Goal: Information Seeking & Learning: Find specific fact

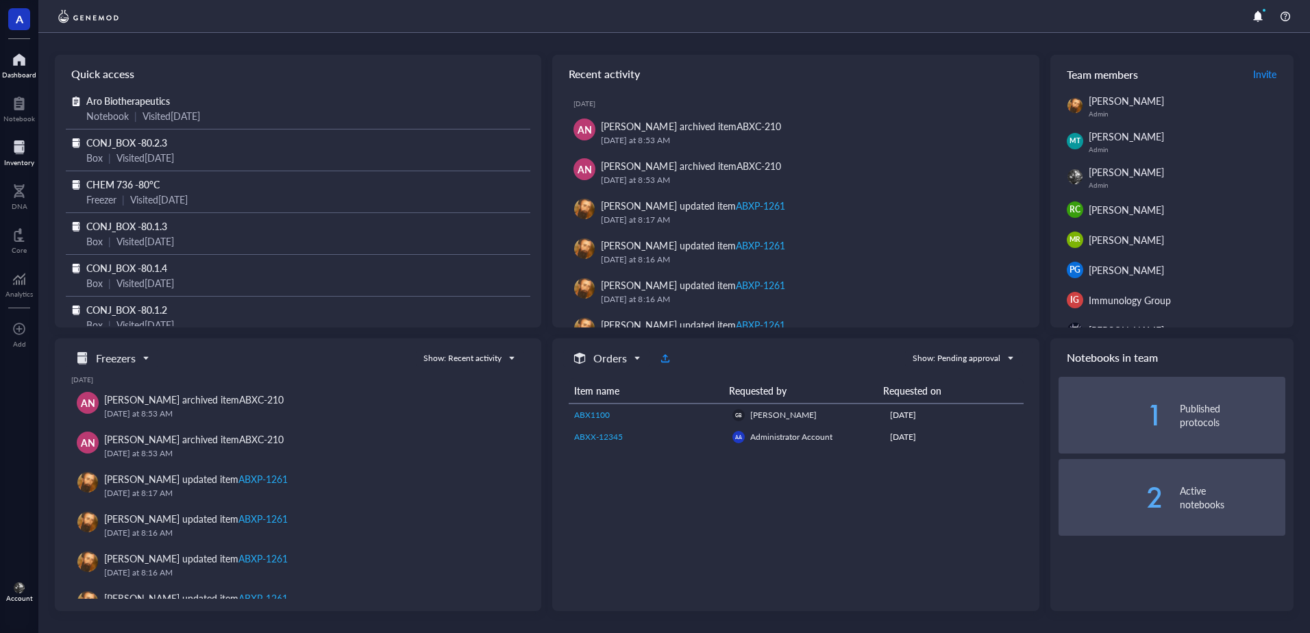
click at [17, 160] on div "Inventory" at bounding box center [19, 162] width 30 height 8
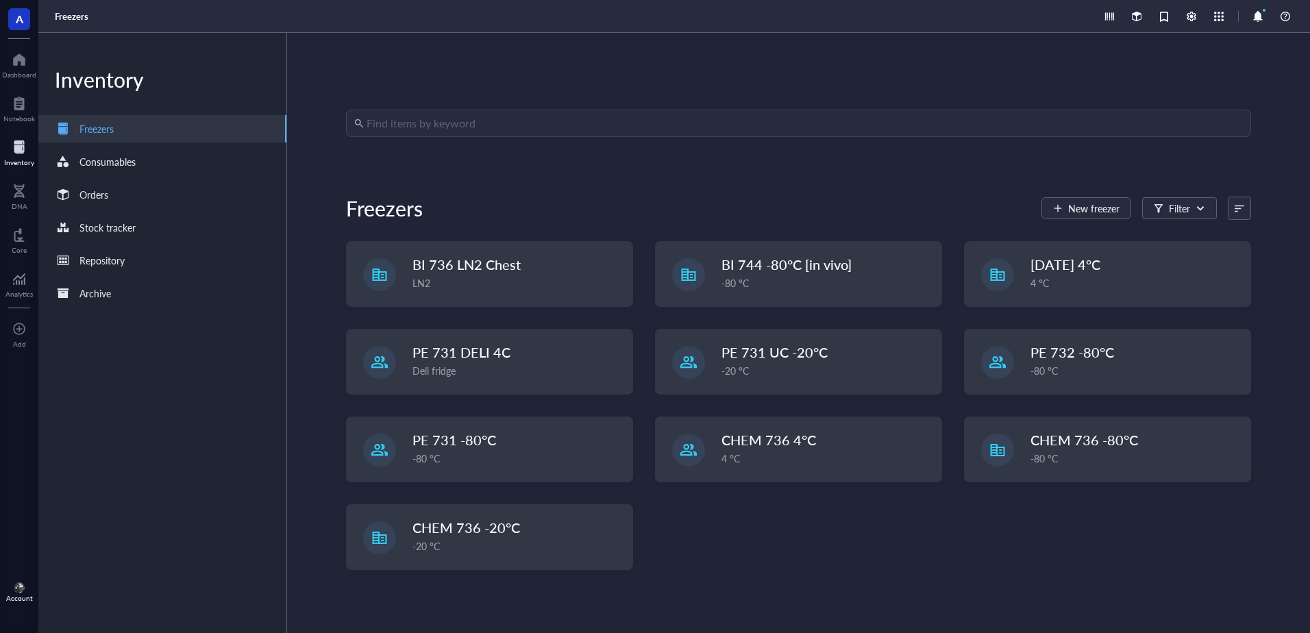
click at [512, 140] on div "Find items by keyword Freezers New freezer Filter BI 736 LN2 Chest LN2 BI 744 -…" at bounding box center [798, 333] width 905 height 447
click at [519, 107] on div "Find items by keyword Freezers New freezer Filter BI 736 LN2 Chest LN2 BI 744 -…" at bounding box center [798, 333] width 1023 height 600
click at [517, 122] on input "search" at bounding box center [805, 123] width 876 height 26
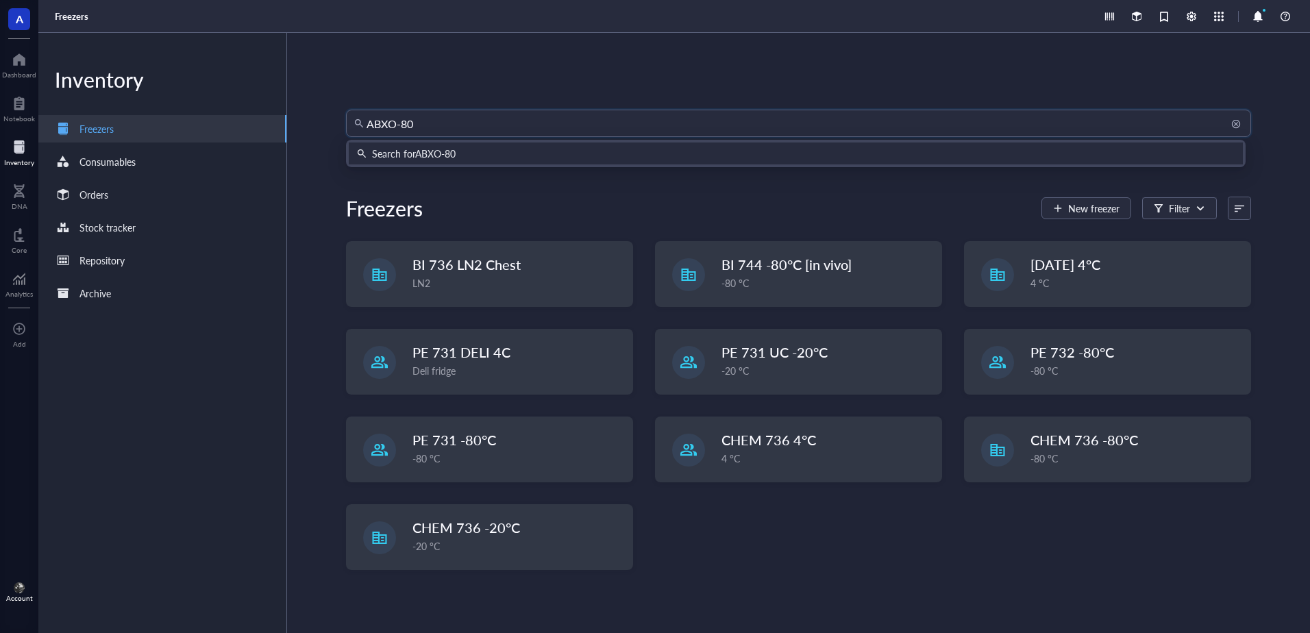
type input "ABXO-802"
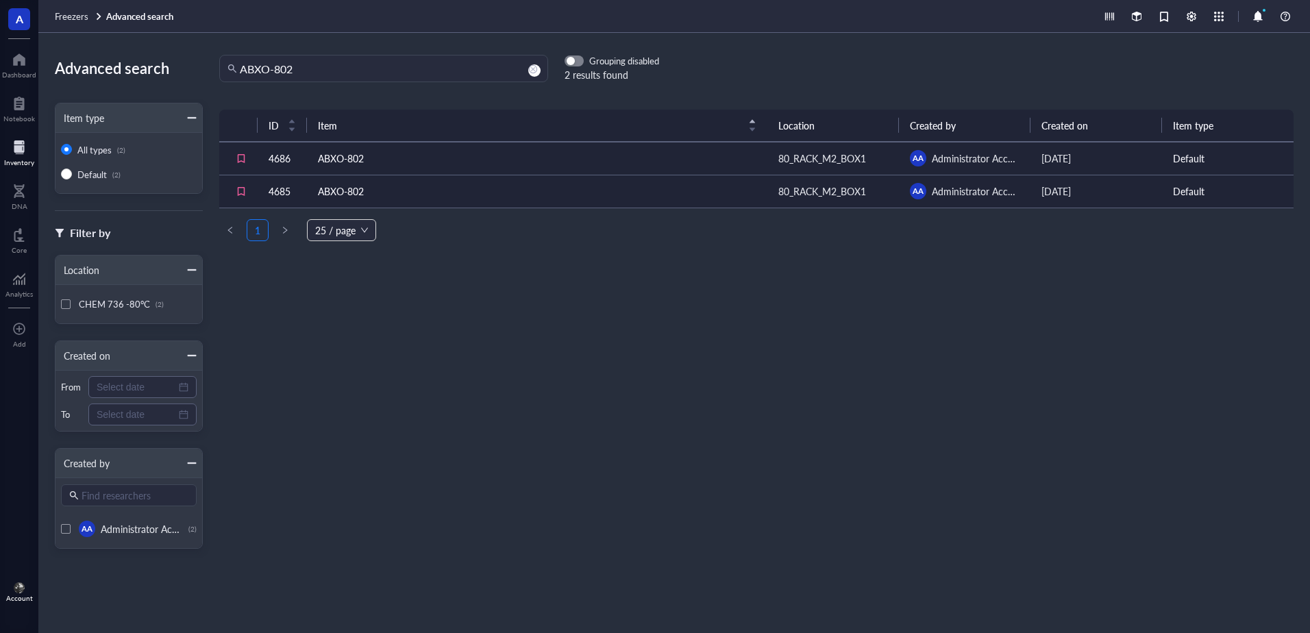
click at [499, 158] on td "ABXO-802" at bounding box center [537, 158] width 460 height 33
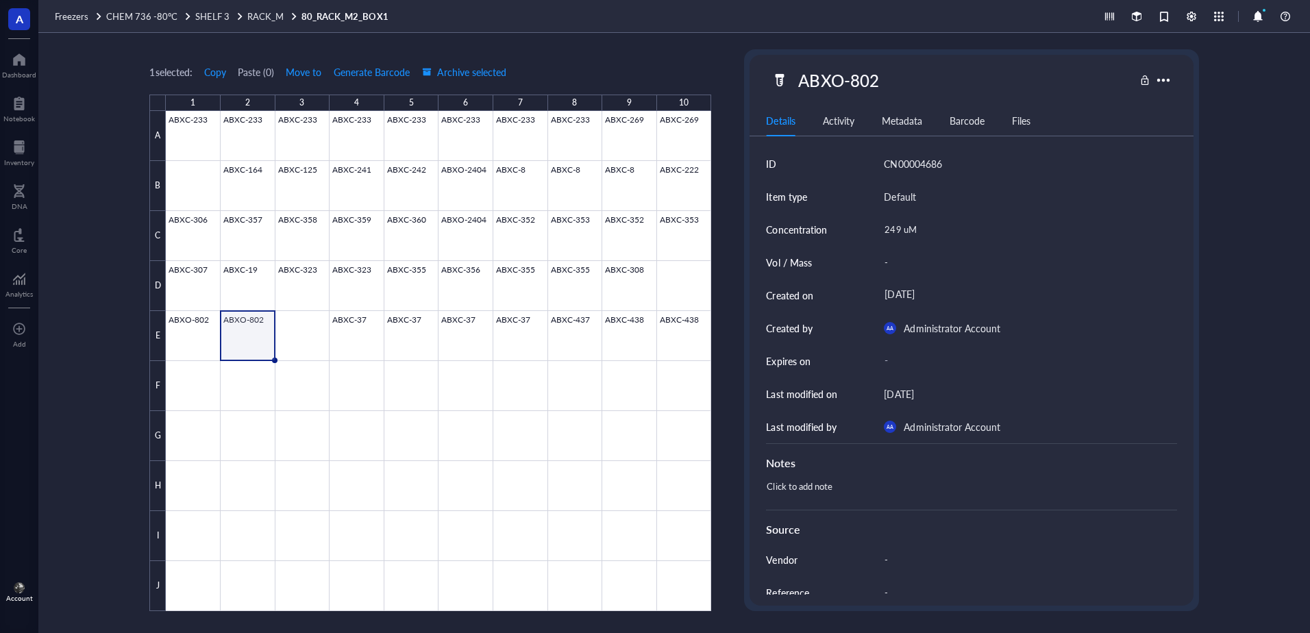
click at [203, 349] on div at bounding box center [438, 361] width 545 height 500
click at [237, 341] on div at bounding box center [438, 361] width 545 height 500
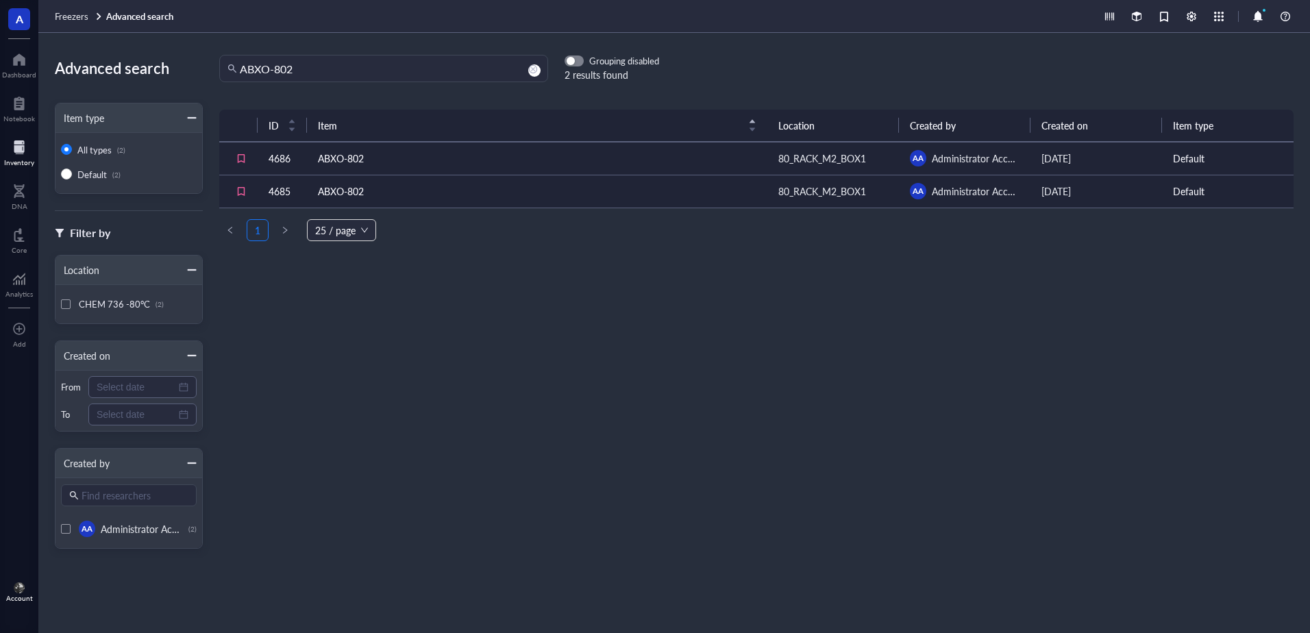
click at [552, 152] on td "ABXO-802" at bounding box center [537, 158] width 460 height 33
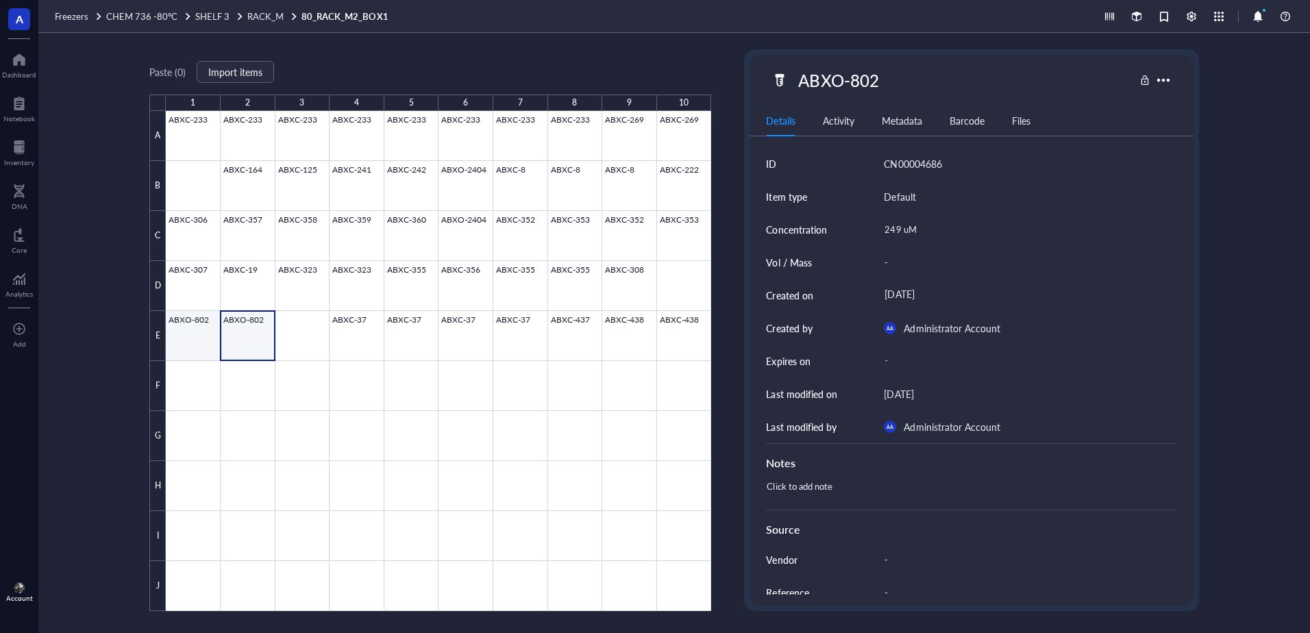
click at [188, 349] on div at bounding box center [438, 361] width 545 height 500
click at [243, 343] on div at bounding box center [438, 361] width 545 height 500
click at [208, 335] on div at bounding box center [438, 361] width 545 height 500
drag, startPoint x: 220, startPoint y: 359, endPoint x: 273, endPoint y: 360, distance: 53.4
click at [0, 0] on div "ABXC-233 ABXC-233 ABXC-233 ABXC-233 ABXC-233 ABXC-233 ABXC-233 ABXC-233 ABXC-26…" at bounding box center [0, 0] width 0 height 0
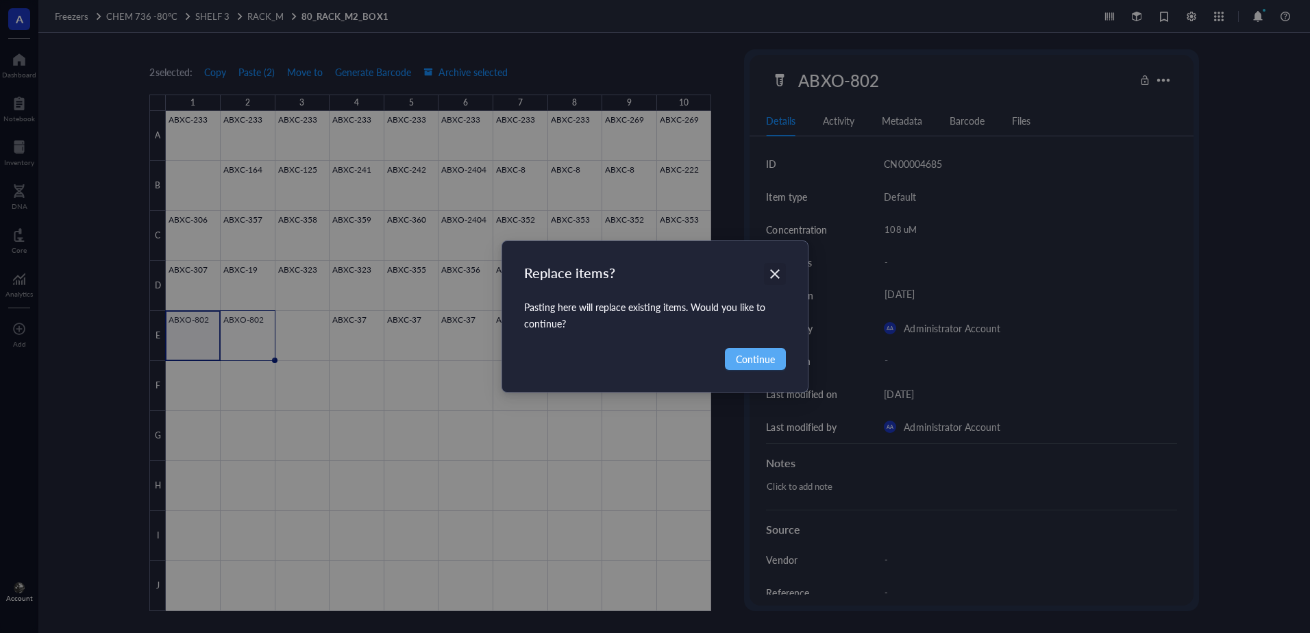
click at [770, 275] on icon "Close" at bounding box center [775, 274] width 13 height 13
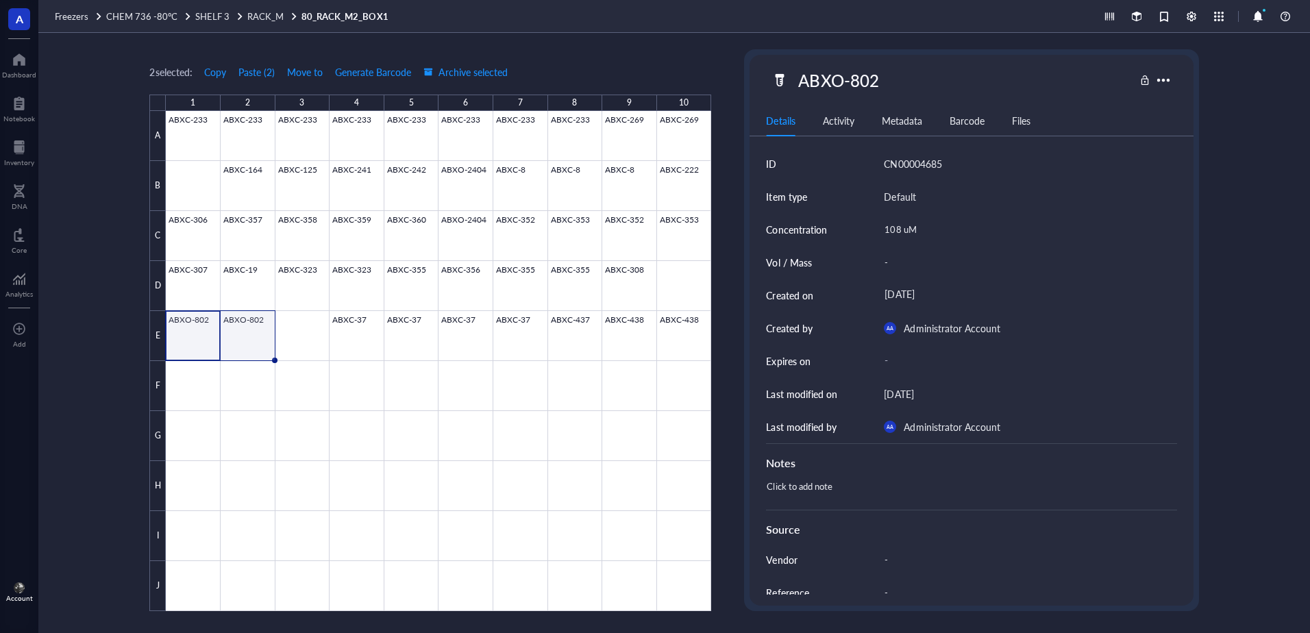
click at [248, 330] on div at bounding box center [438, 361] width 545 height 500
click at [449, 69] on span "Archive selected" at bounding box center [465, 71] width 84 height 11
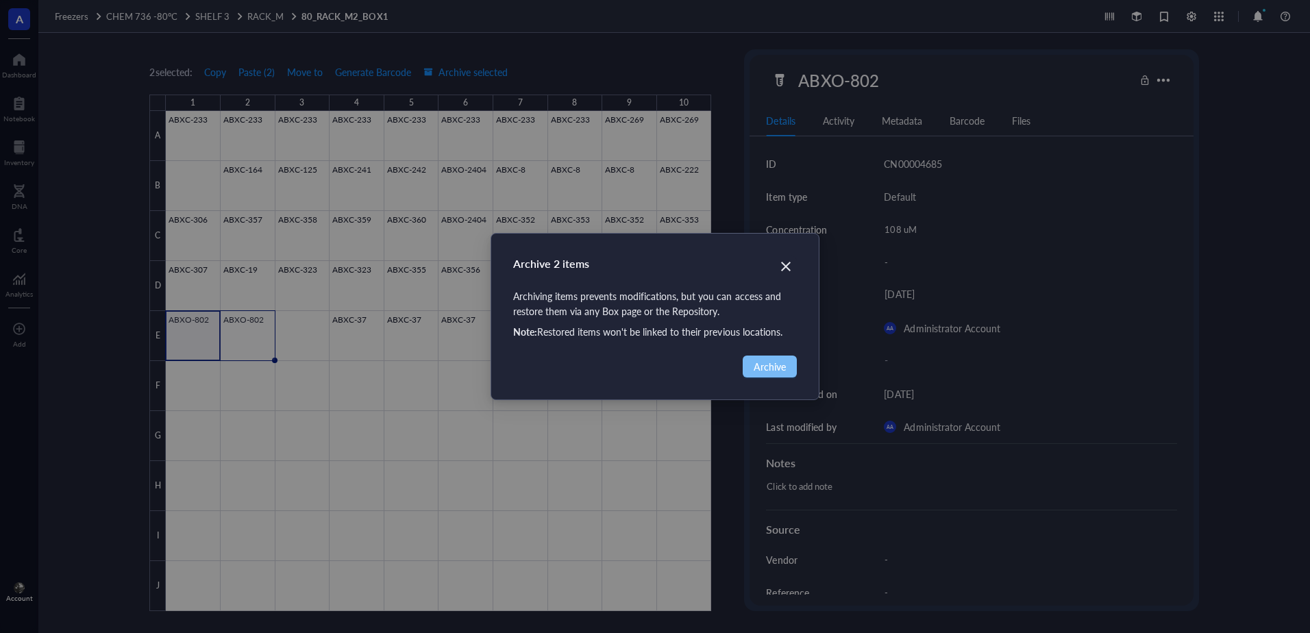
click at [767, 362] on span "Archive" at bounding box center [770, 366] width 32 height 15
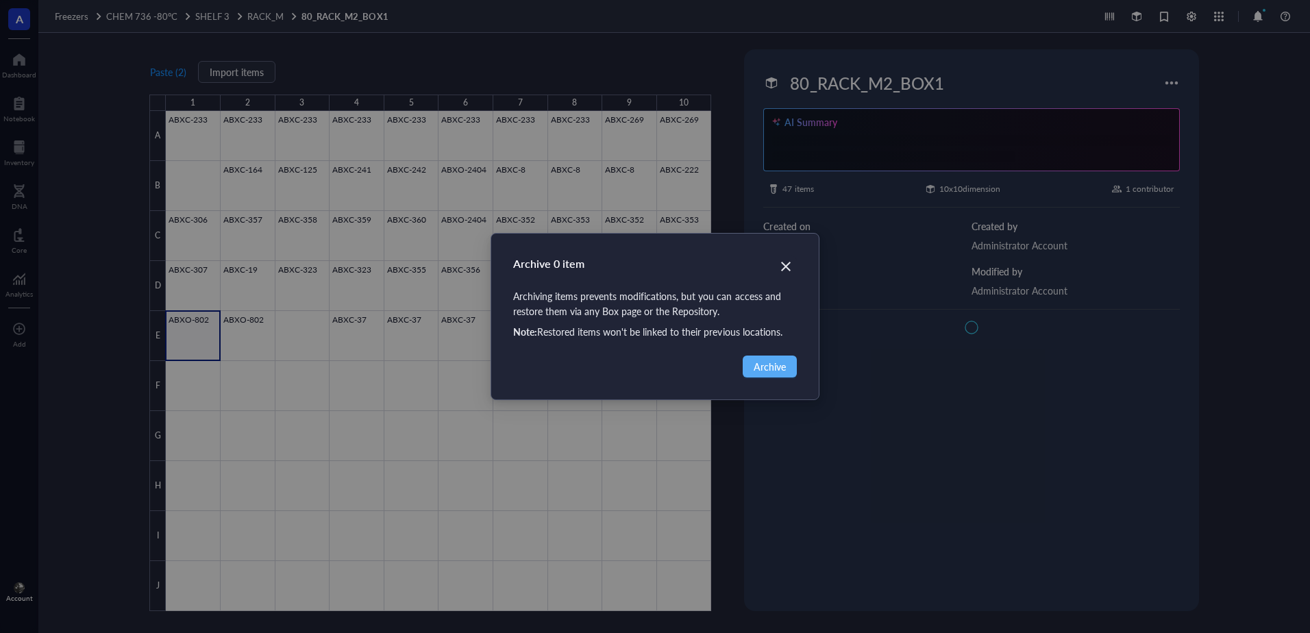
click at [780, 366] on div "Archive 0 item Archiving items prevents modifications, but you can access and r…" at bounding box center [655, 316] width 1310 height 633
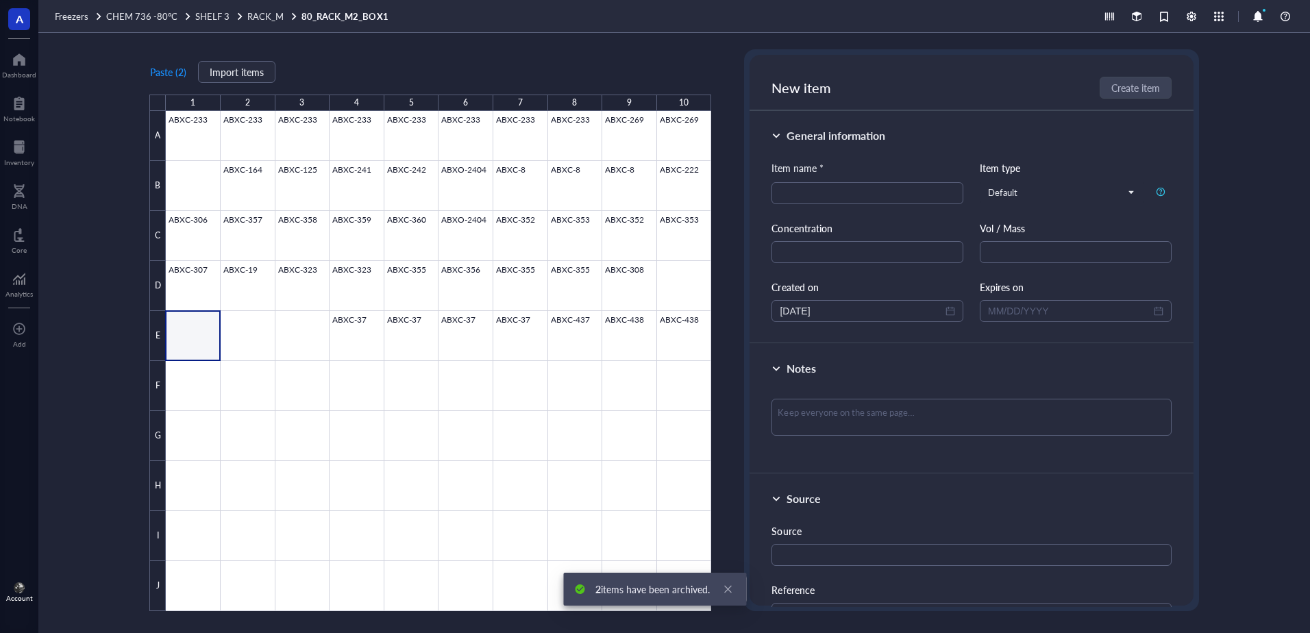
click at [1250, 181] on div "Paste ( 2 ) Import items 1 2 3 4 5 6 7 8 9 10 A B C D E F G H I J ABXC-233 ABXC…" at bounding box center [674, 333] width 1272 height 600
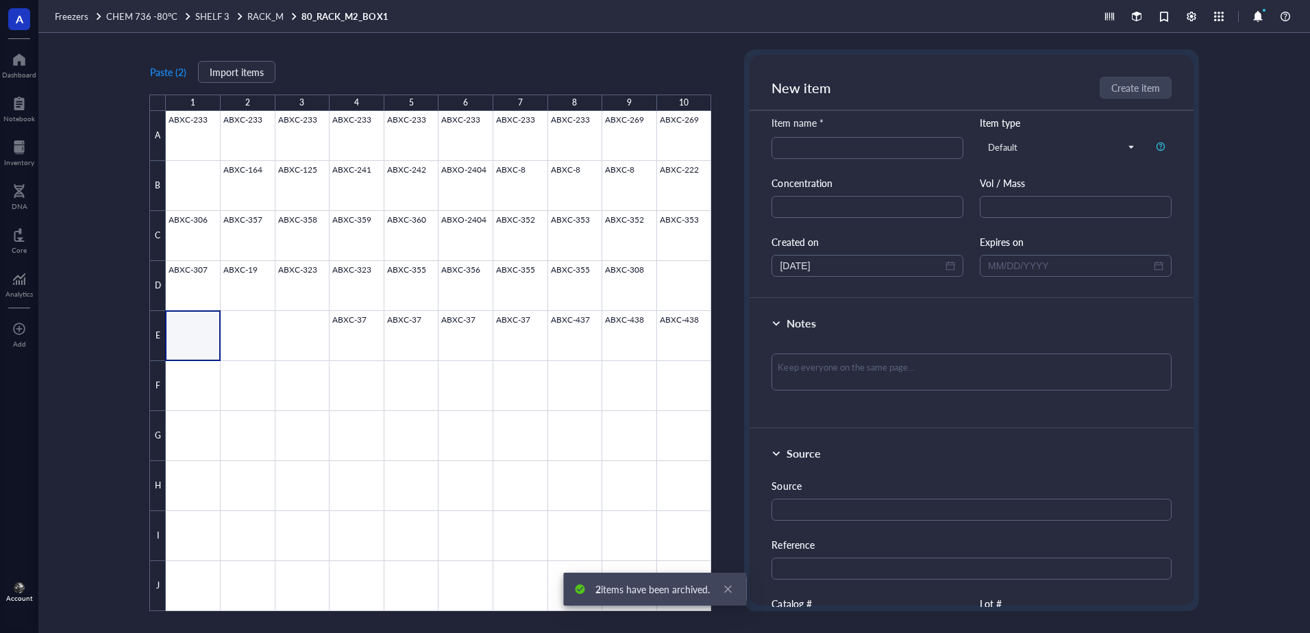
scroll to position [328, 0]
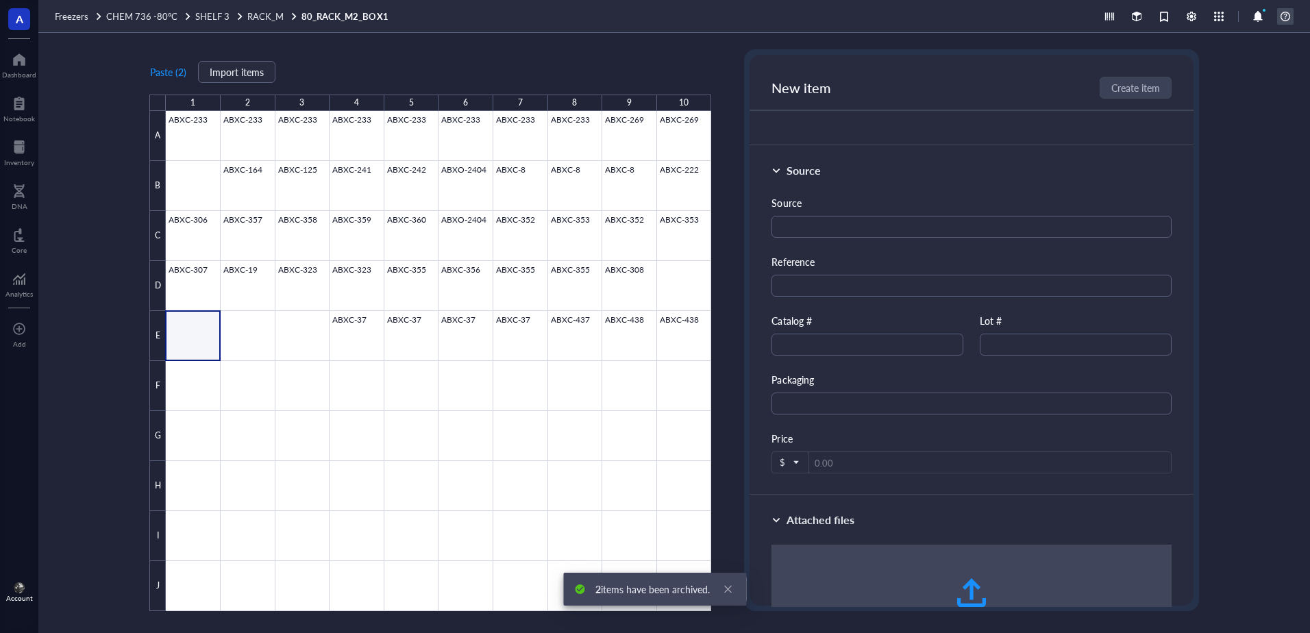
click at [1283, 13] on div at bounding box center [1285, 16] width 16 height 16
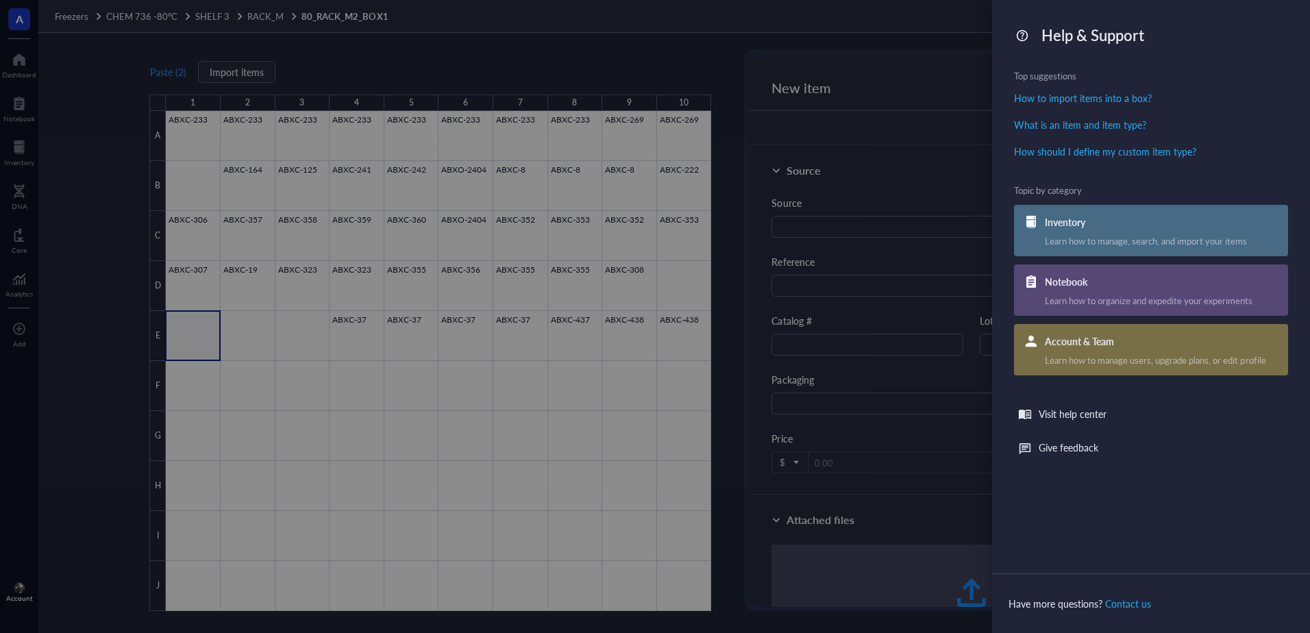
click at [450, 25] on div at bounding box center [655, 316] width 1310 height 633
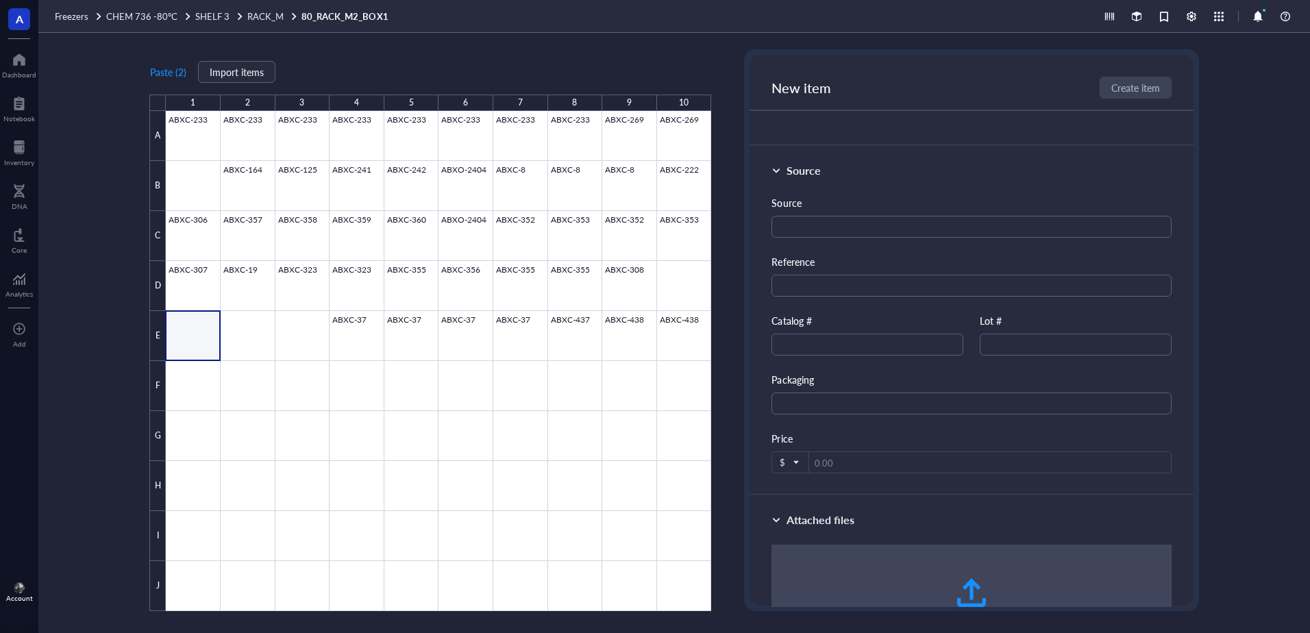
click at [14, 23] on span "A" at bounding box center [19, 19] width 22 height 22
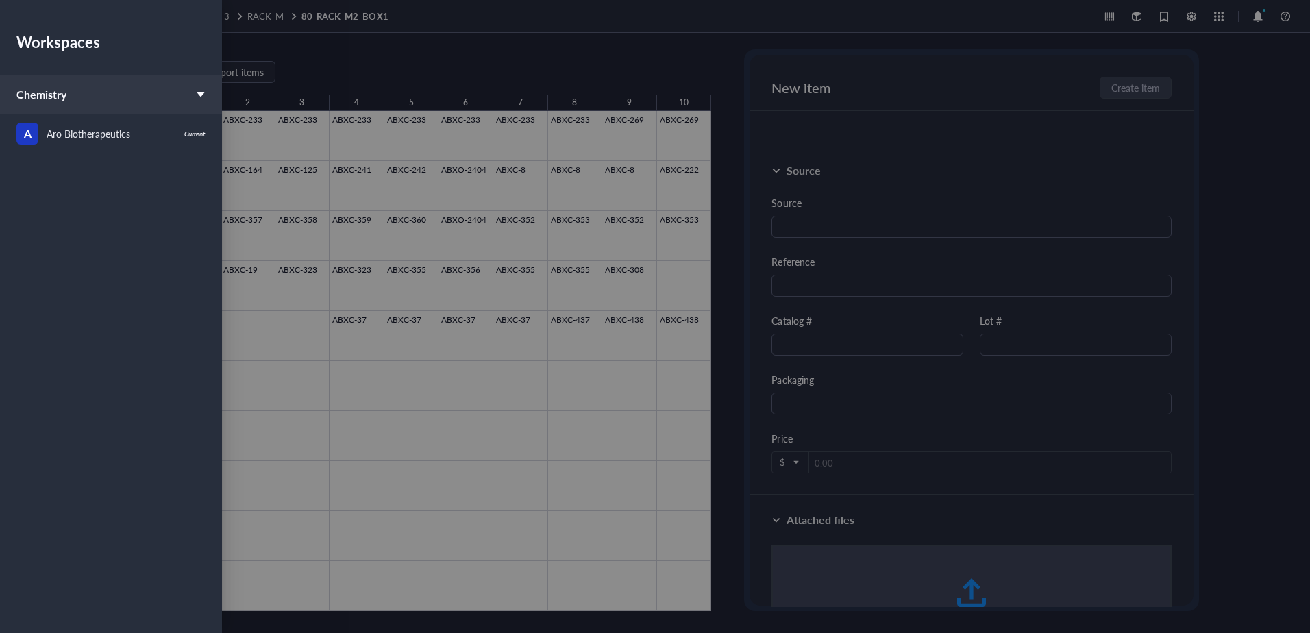
click at [75, 549] on div "Workspaces Chemistry A Aro Biotherapeutics Current" at bounding box center [111, 292] width 222 height 584
drag, startPoint x: 1177, startPoint y: 370, endPoint x: 1193, endPoint y: 373, distance: 16.1
click at [1176, 380] on div at bounding box center [655, 316] width 1310 height 633
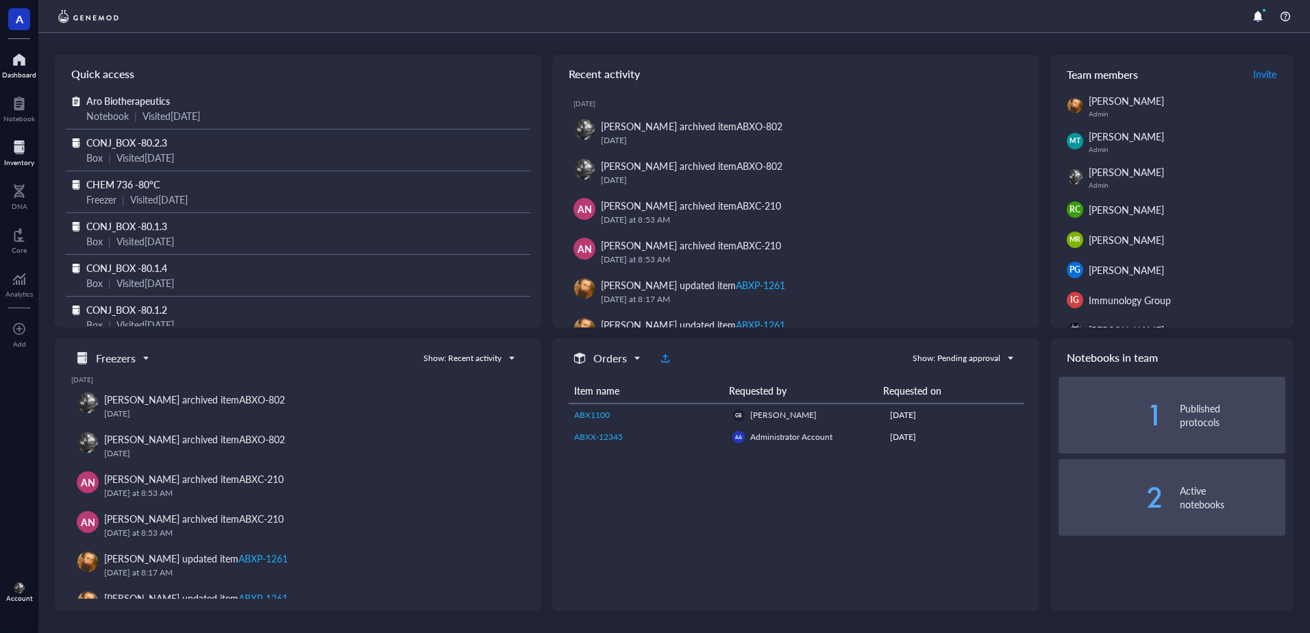
click at [22, 191] on div at bounding box center [20, 191] width 16 height 22
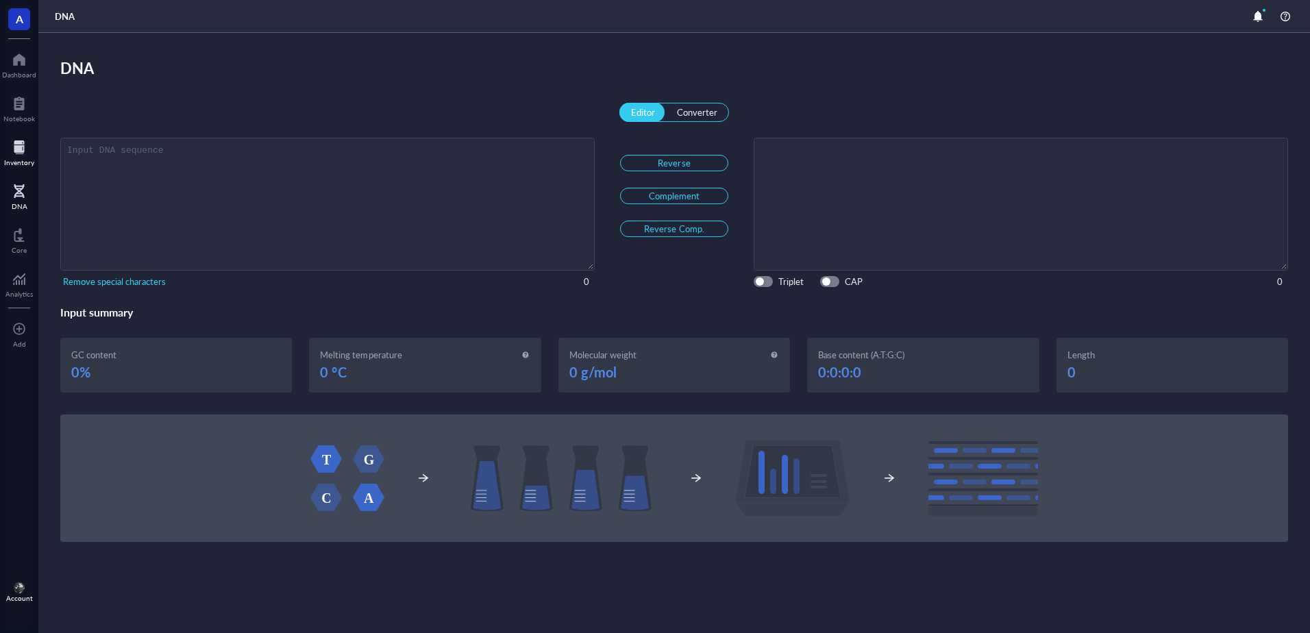
click at [23, 149] on div at bounding box center [19, 147] width 30 height 22
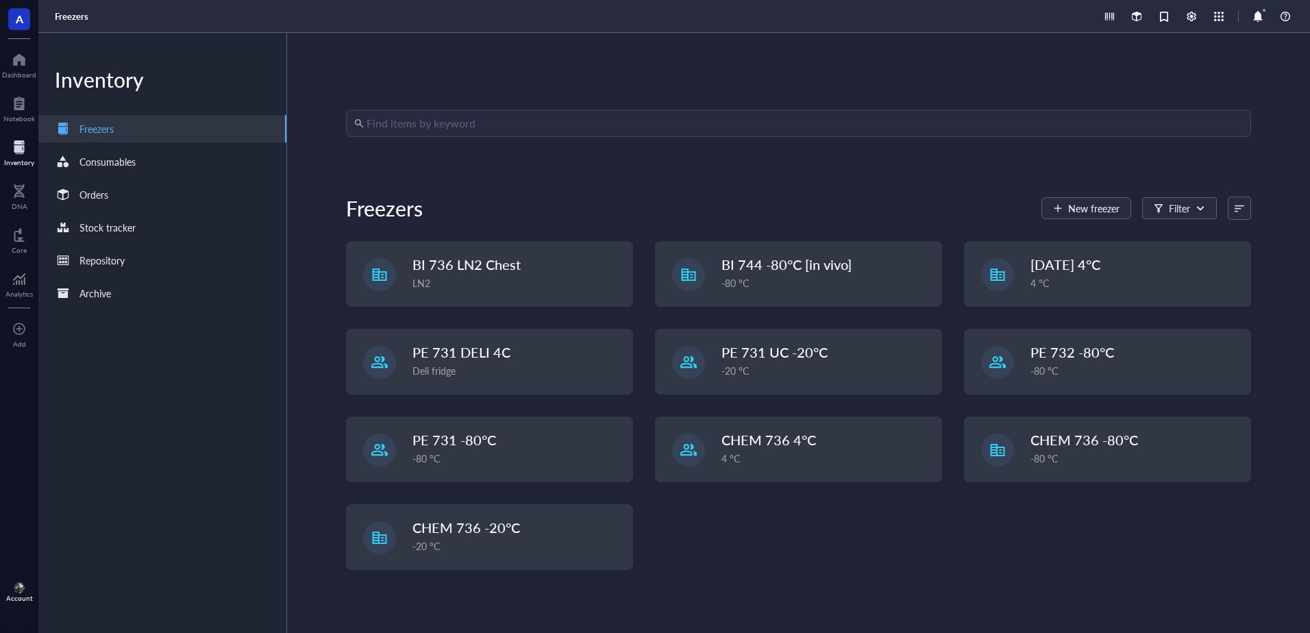
click at [627, 130] on input "search" at bounding box center [805, 123] width 876 height 26
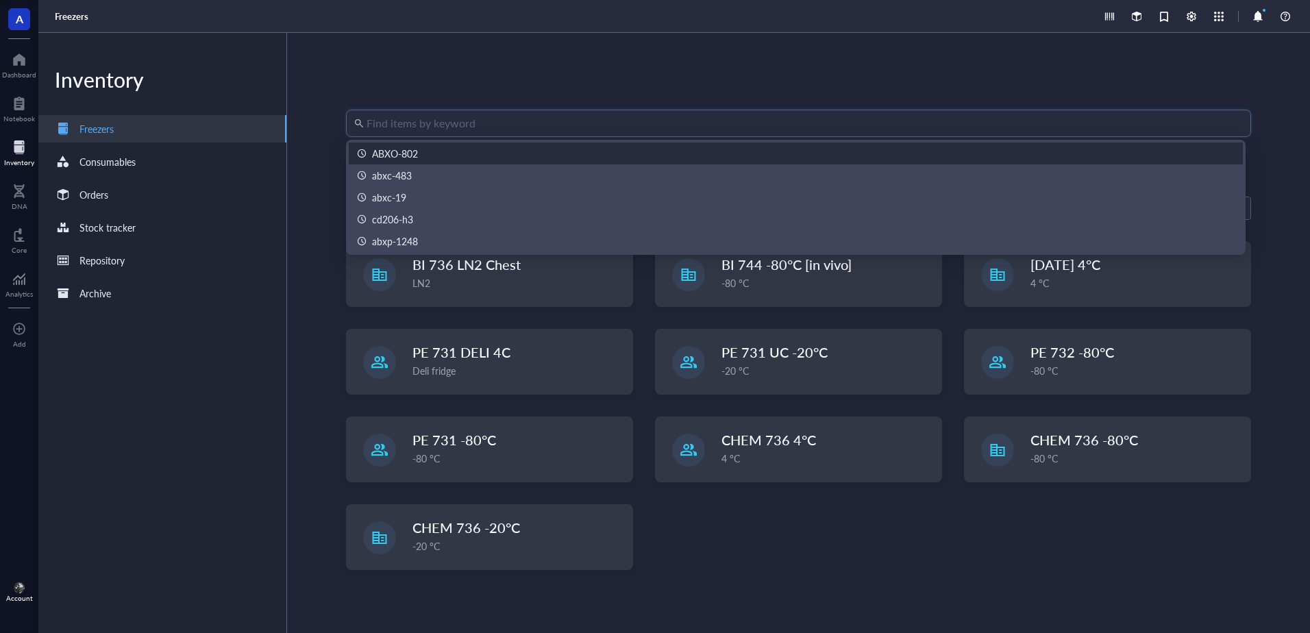
click at [616, 143] on div "ABXO-802 abxc-483 ABXO-802 abxc-483 abxc-19 cd206-h3 abxp-1248" at bounding box center [796, 197] width 900 height 115
click at [614, 147] on div "ABXO-802" at bounding box center [796, 153] width 878 height 15
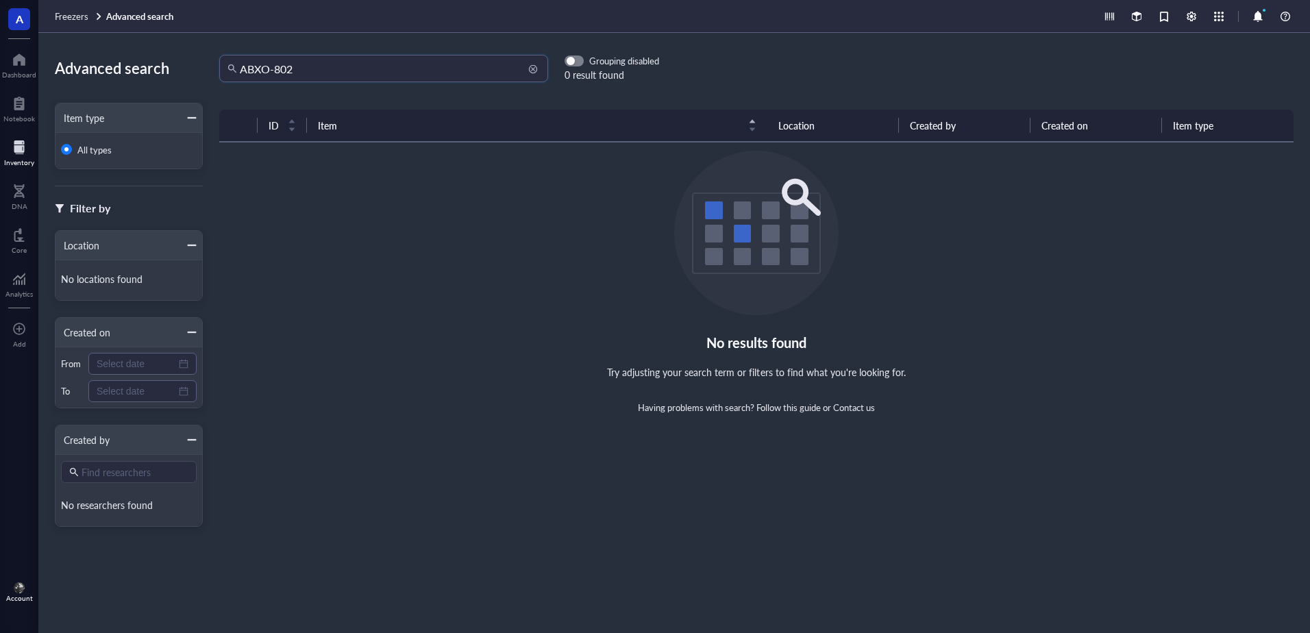
click at [372, 71] on input "ABXO-802" at bounding box center [390, 68] width 300 height 26
type input "A"
type input "ring opened"
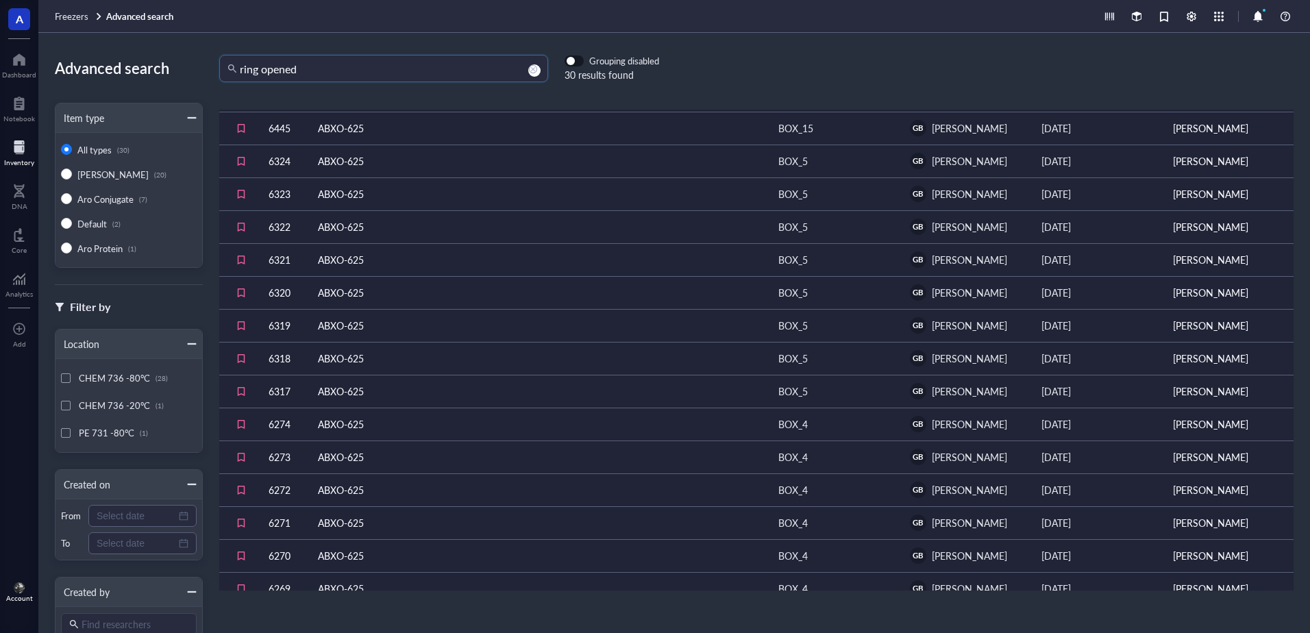
click at [567, 62] on div "button" at bounding box center [571, 62] width 8 height 8
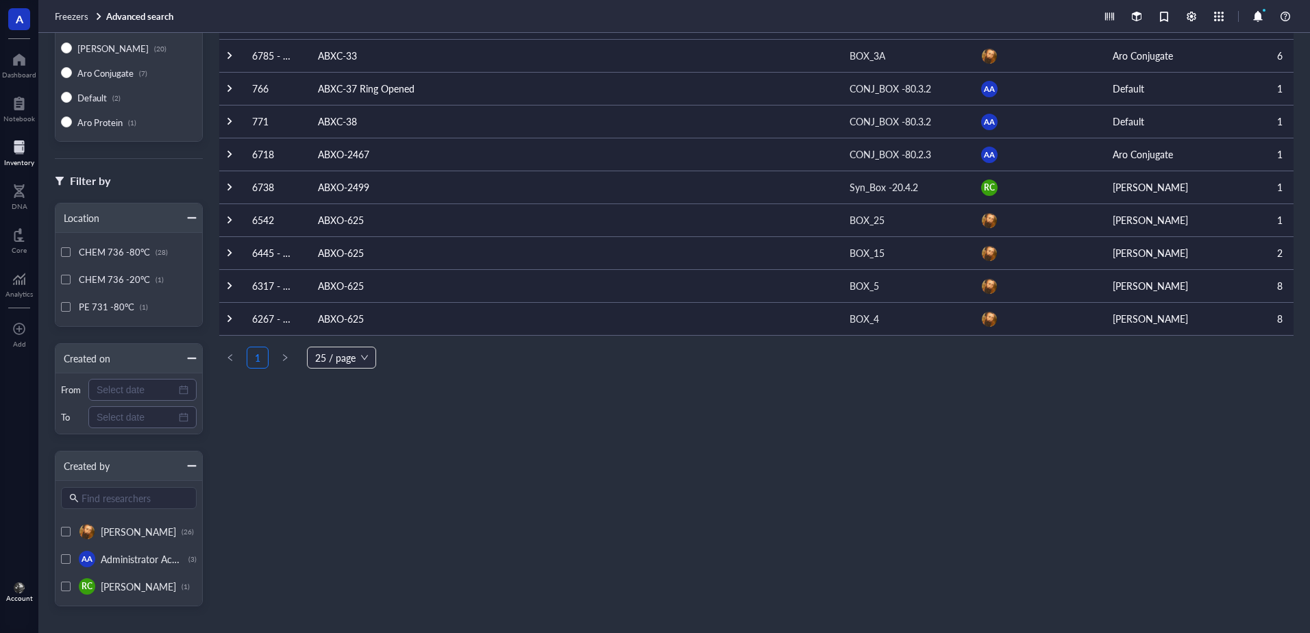
scroll to position [138, 0]
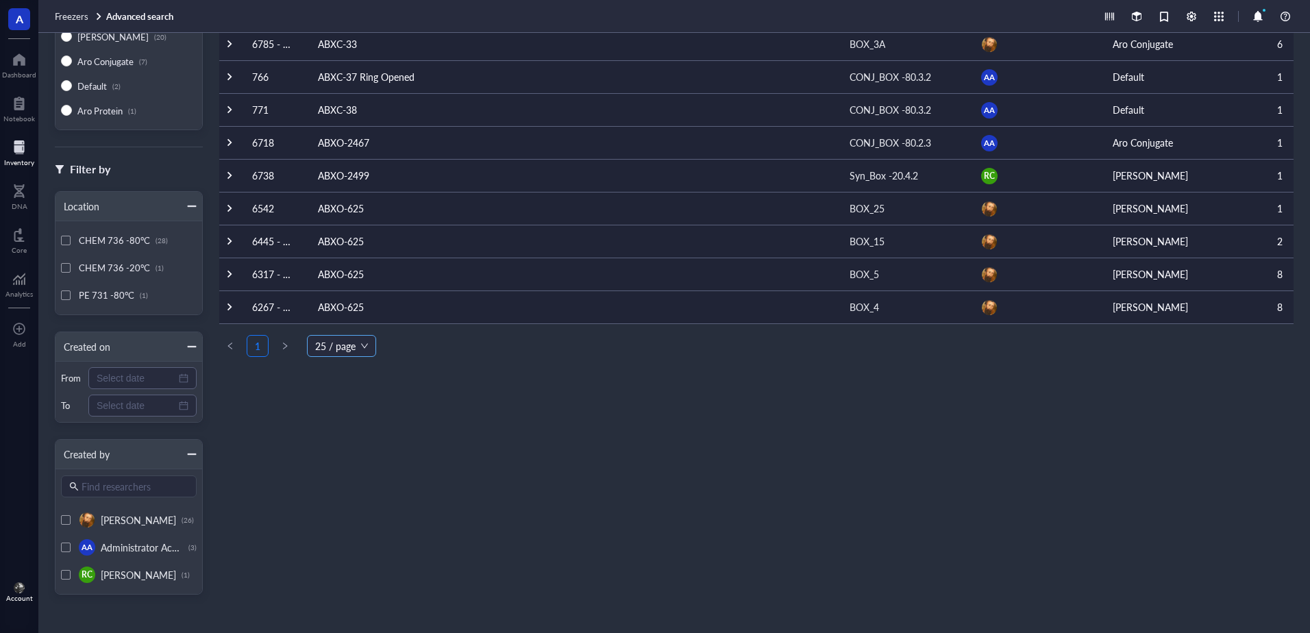
click at [339, 349] on span "25 / page" at bounding box center [341, 346] width 53 height 21
click at [361, 436] on div "200 / page" at bounding box center [341, 439] width 47 height 15
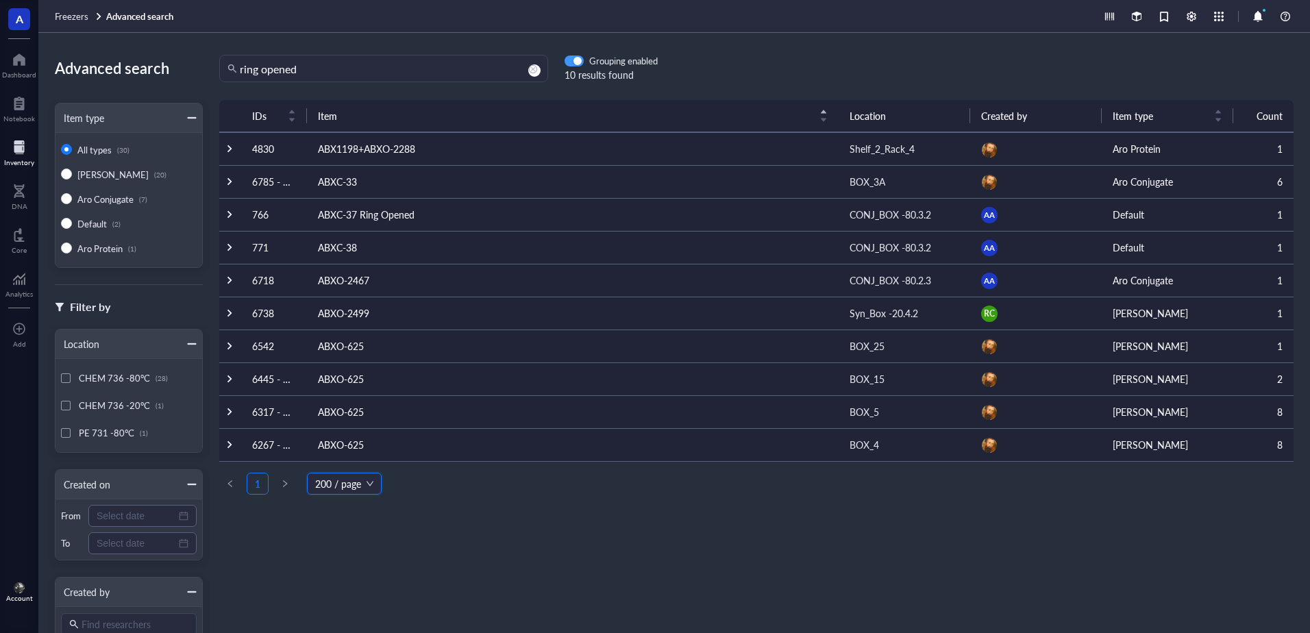
click at [574, 58] on button "button" at bounding box center [574, 60] width 19 height 11
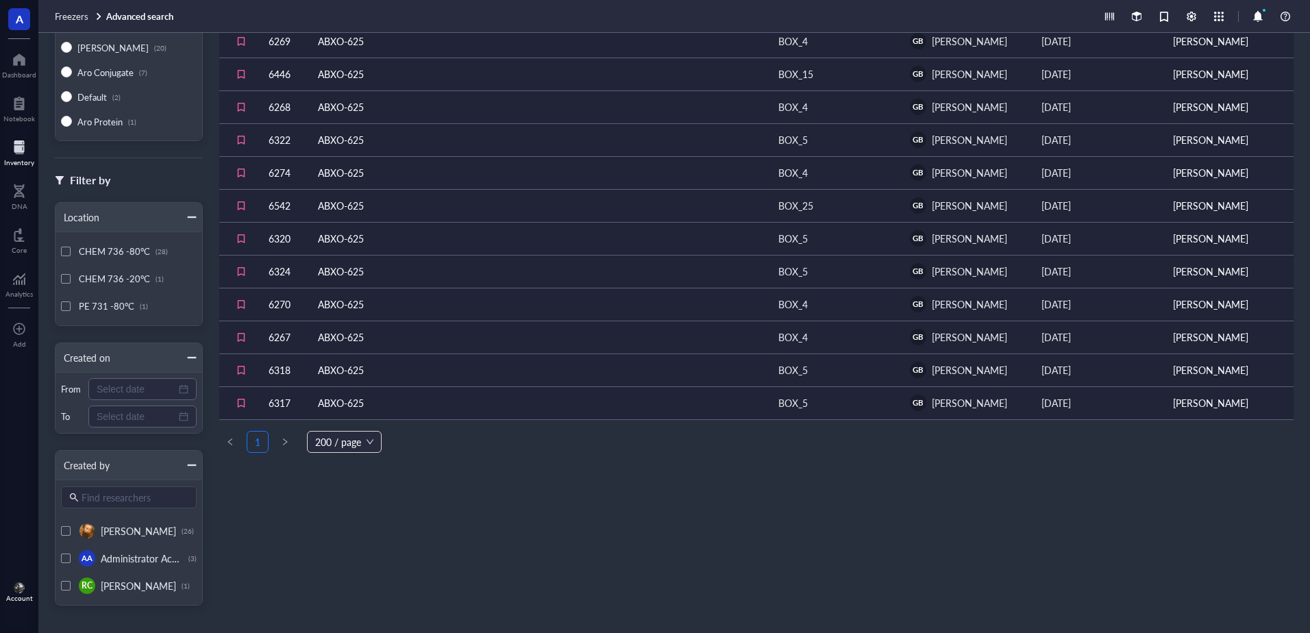
scroll to position [138, 0]
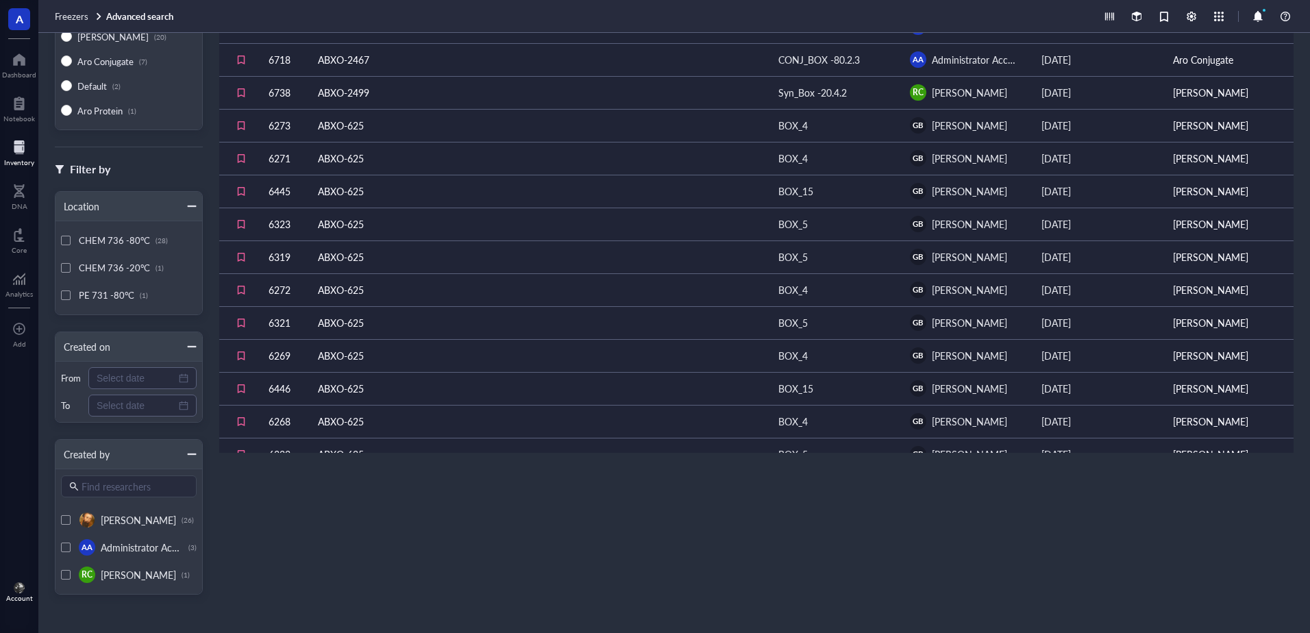
click at [465, 369] on tbody "4830 ABX1198+ABXO-2288 Shelf_2_Rack_4 GB [PERSON_NAME] [DATE] Aro Protein 6788 …" at bounding box center [756, 240] width 1074 height 987
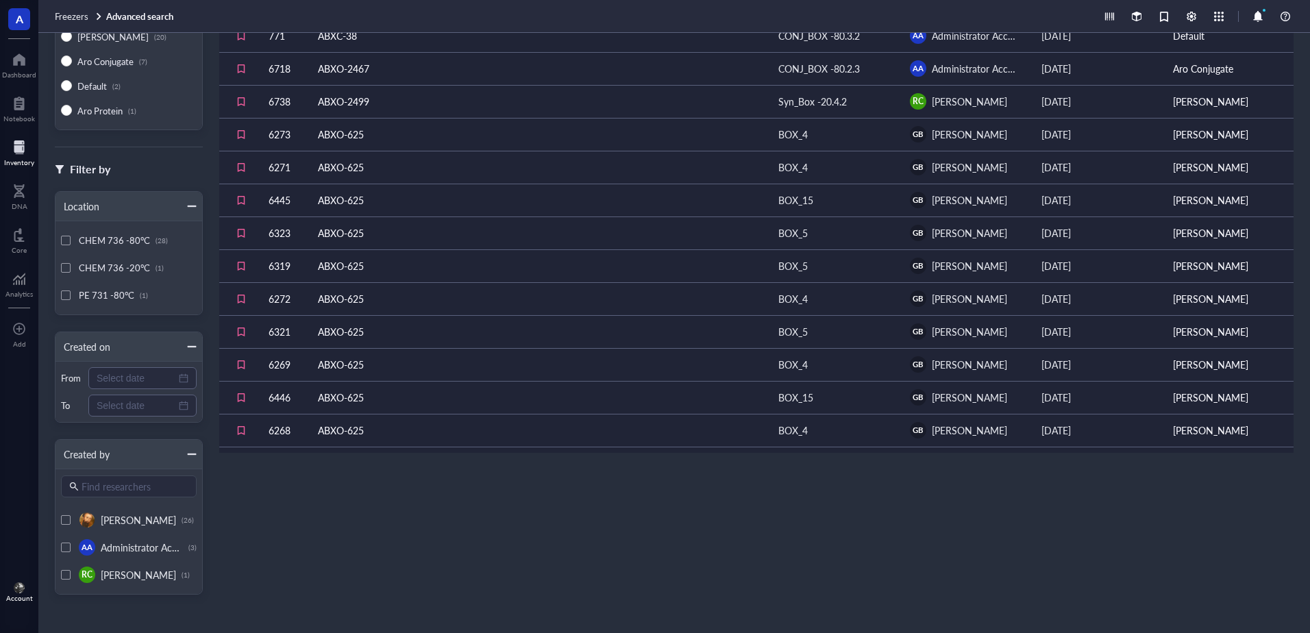
scroll to position [247, 0]
click at [471, 364] on td "ABXO-625" at bounding box center [537, 365] width 460 height 33
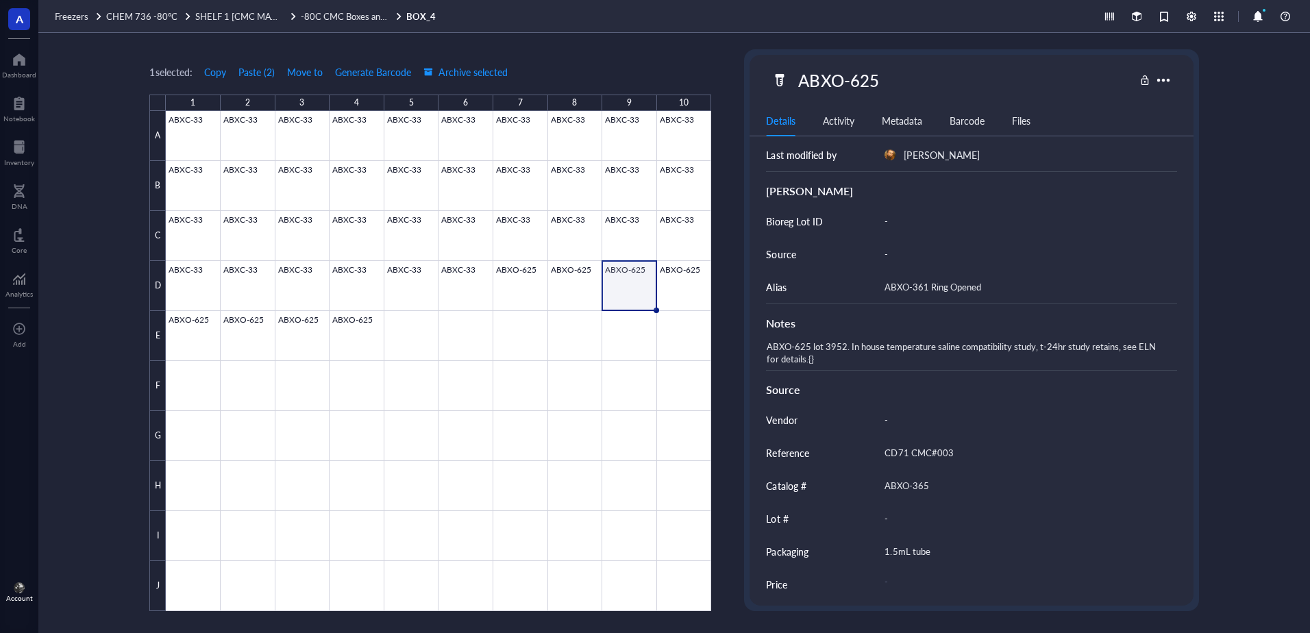
scroll to position [273, 0]
click at [4, 154] on div "Inventory" at bounding box center [19, 151] width 38 height 38
click at [25, 147] on div at bounding box center [19, 147] width 30 height 22
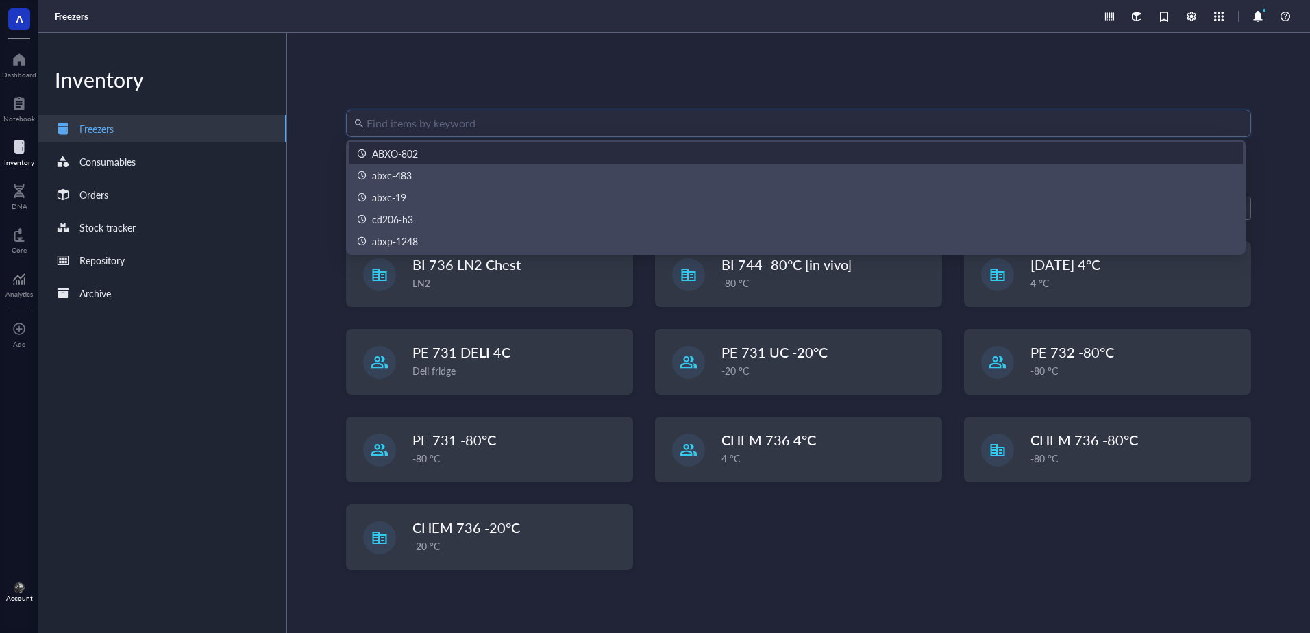
click at [517, 127] on input "search" at bounding box center [805, 123] width 876 height 26
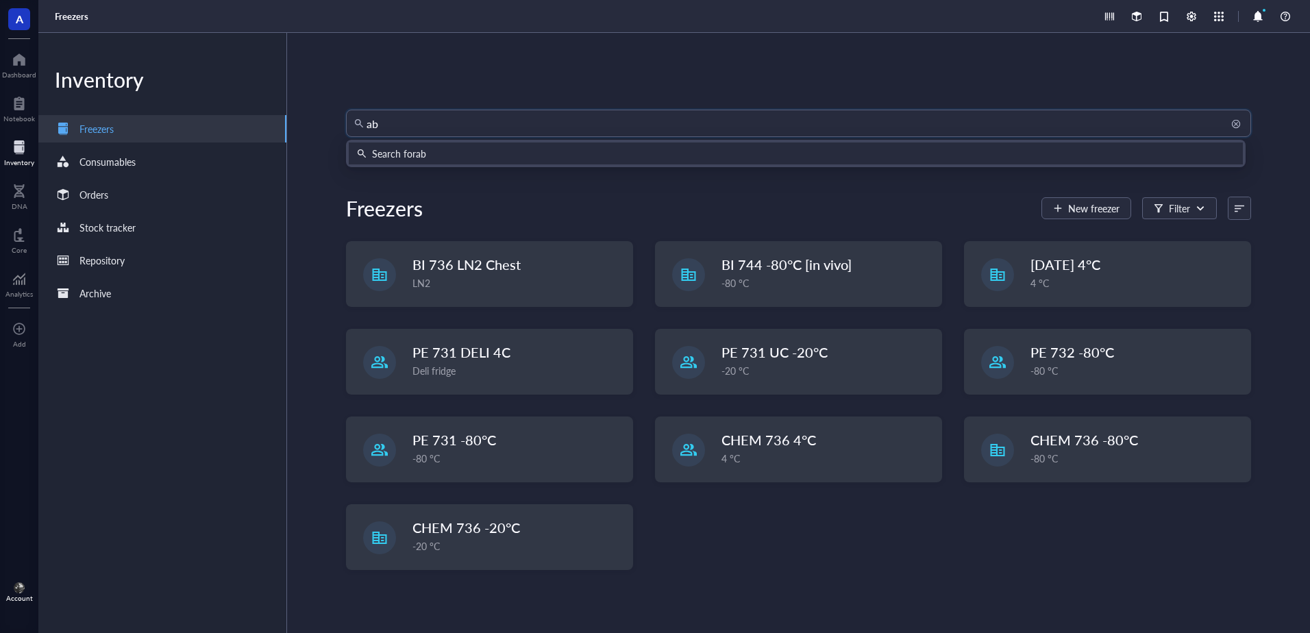
type input "a"
type input "ABXO-611"
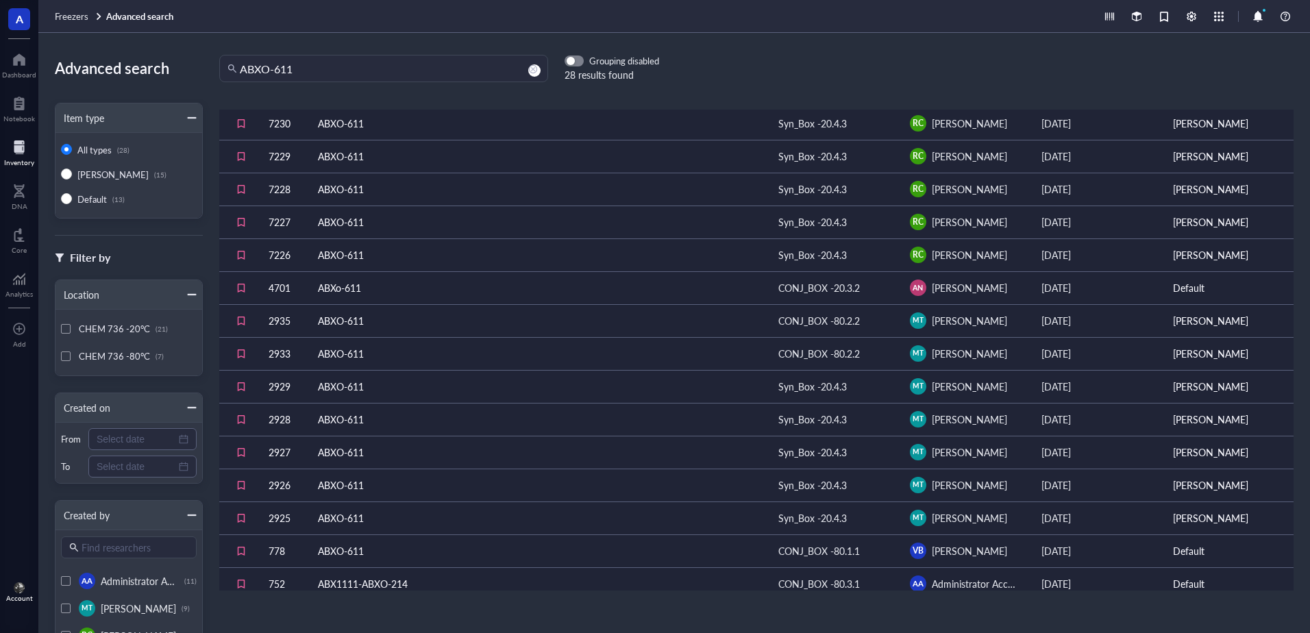
scroll to position [135, 0]
click at [528, 296] on td "ABXo-611" at bounding box center [537, 286] width 460 height 33
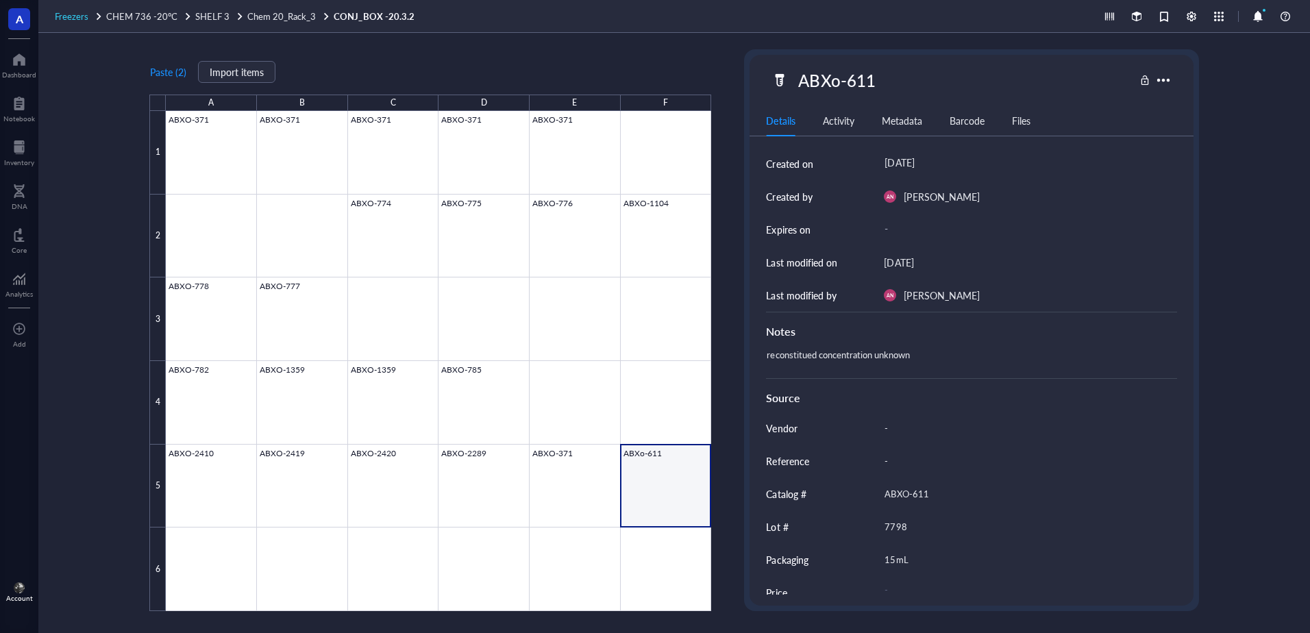
scroll to position [133, 0]
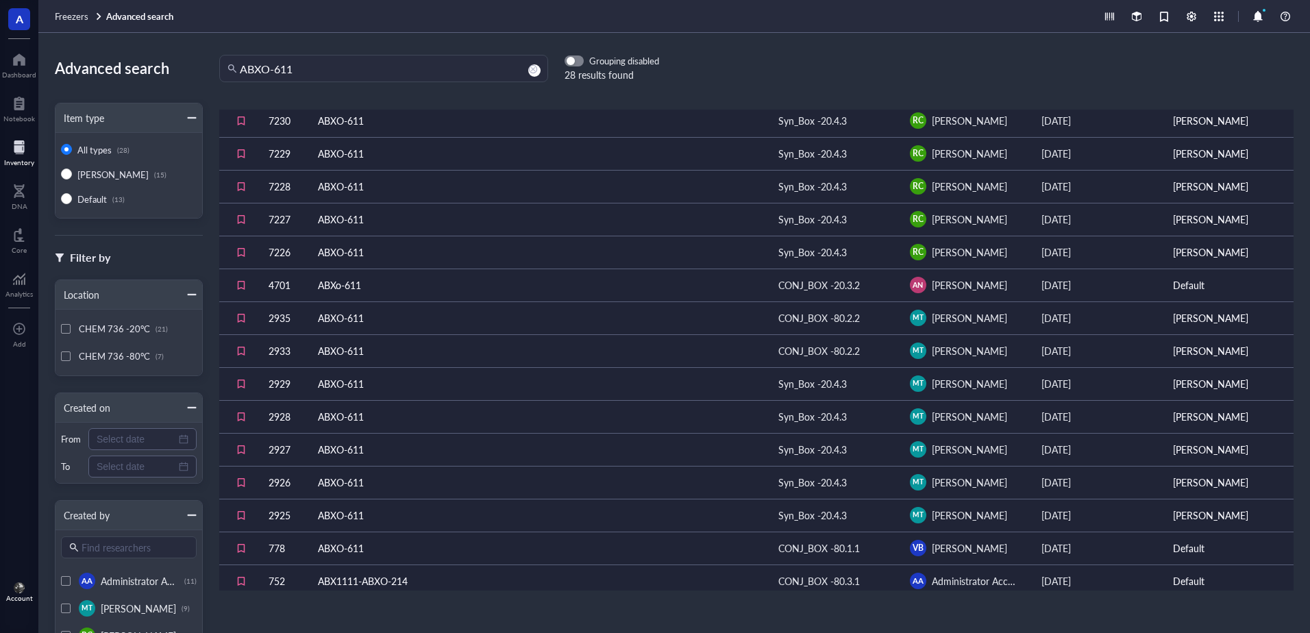
scroll to position [137, 0]
click at [636, 312] on td "ABXO-611" at bounding box center [537, 317] width 460 height 33
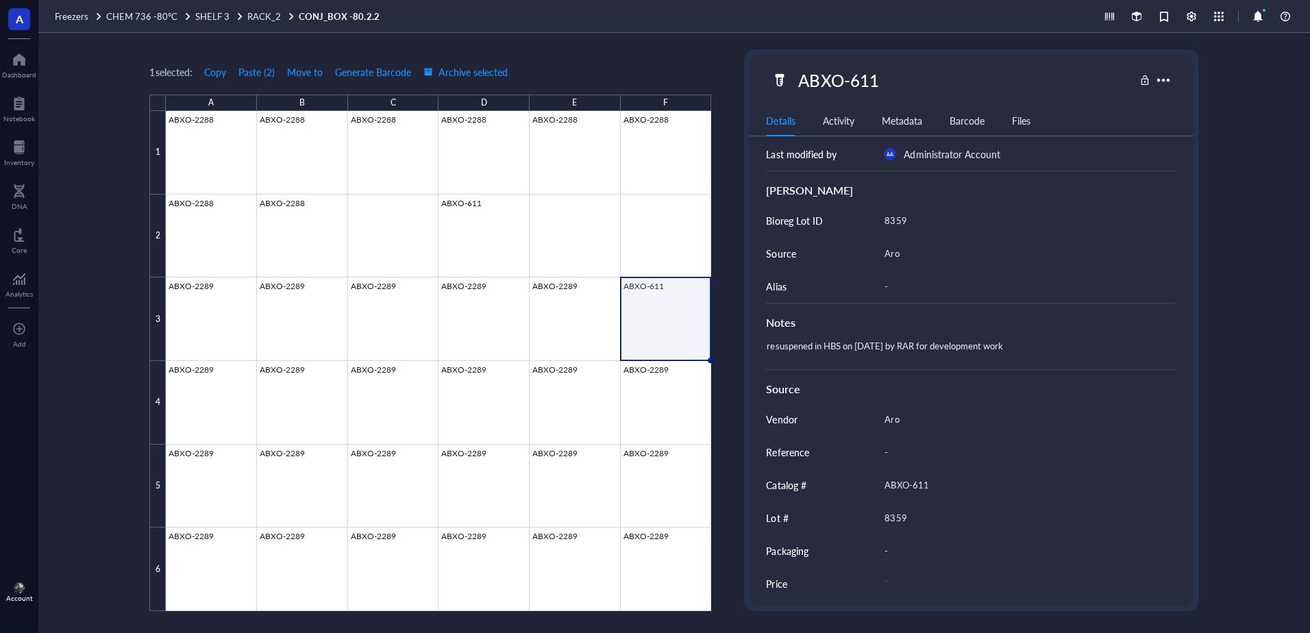
scroll to position [273, 0]
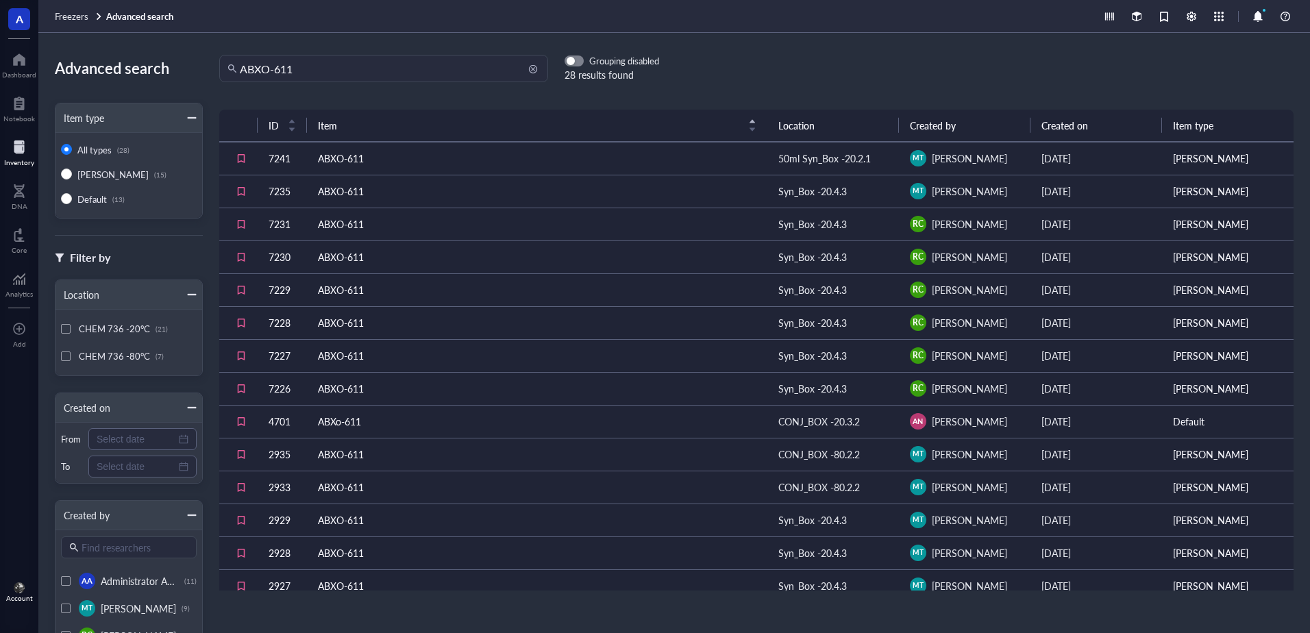
click at [362, 67] on input "ABXO-611" at bounding box center [390, 68] width 300 height 26
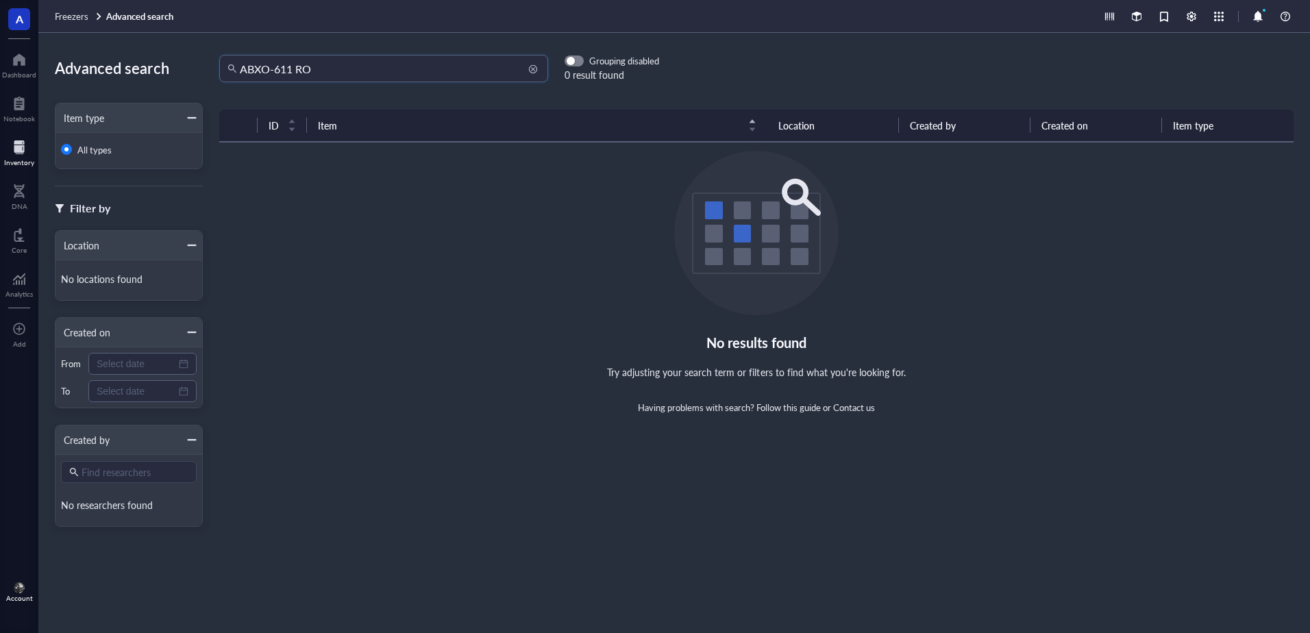
click at [393, 74] on input "ABXO-611 RO" at bounding box center [390, 68] width 300 height 26
drag, startPoint x: 295, startPoint y: 69, endPoint x: 173, endPoint y: 64, distance: 122.1
click at [173, 62] on div "Advanced search Item type All types Filter by Location No locations found Creat…" at bounding box center [674, 333] width 1272 height 600
type input "RO"
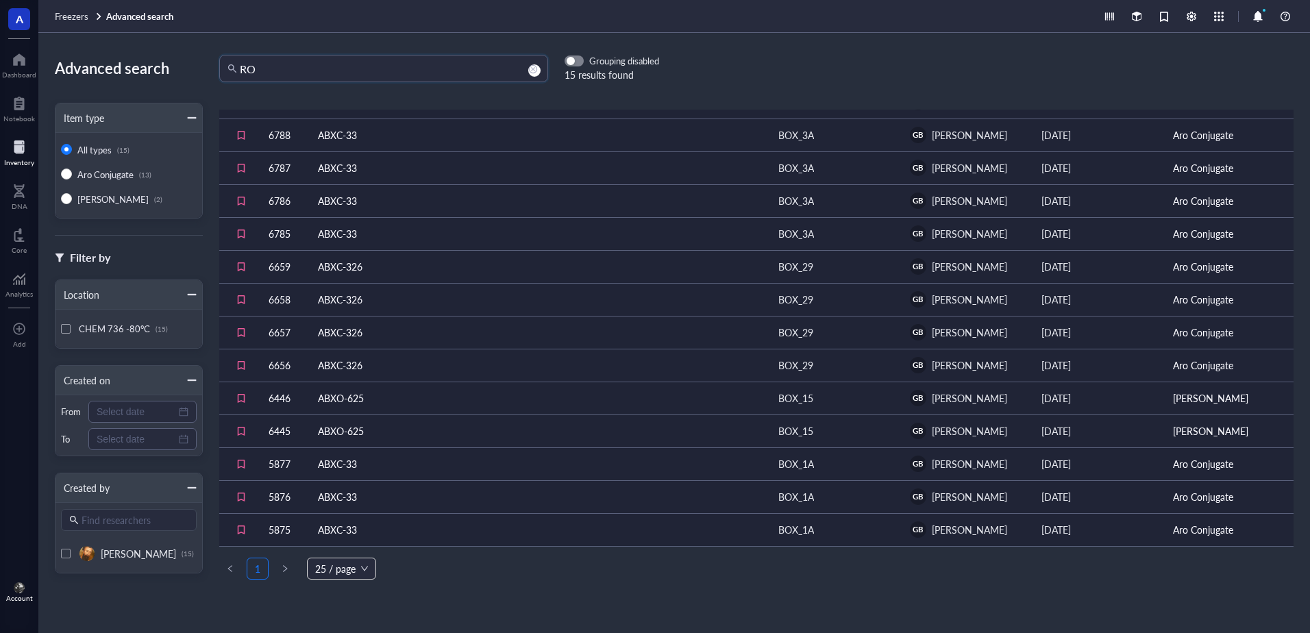
scroll to position [95, 0]
click at [307, 558] on div "25 / page" at bounding box center [341, 569] width 69 height 22
click at [349, 534] on div "200 / page" at bounding box center [341, 541] width 47 height 15
